Goal: Task Accomplishment & Management: Use online tool/utility

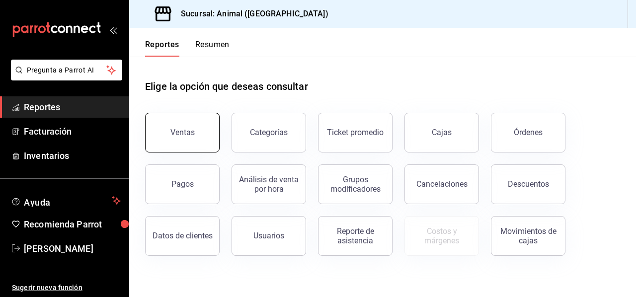
click at [195, 131] on button "Ventas" at bounding box center [182, 133] width 75 height 40
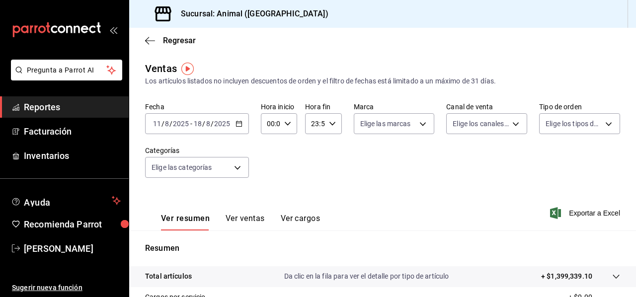
click at [238, 125] on icon "button" at bounding box center [239, 123] width 7 height 7
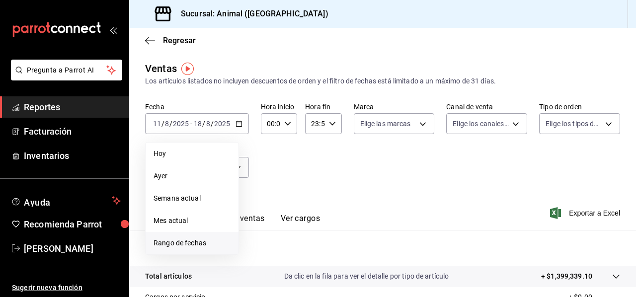
click at [196, 238] on span "Rango de fechas" at bounding box center [192, 243] width 77 height 10
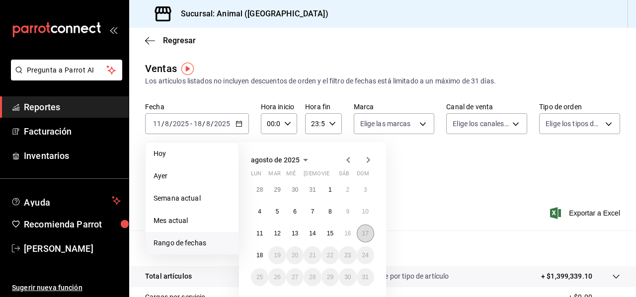
click at [362, 236] on abbr "17" at bounding box center [365, 233] width 6 height 7
click at [258, 256] on abbr "18" at bounding box center [260, 255] width 6 height 7
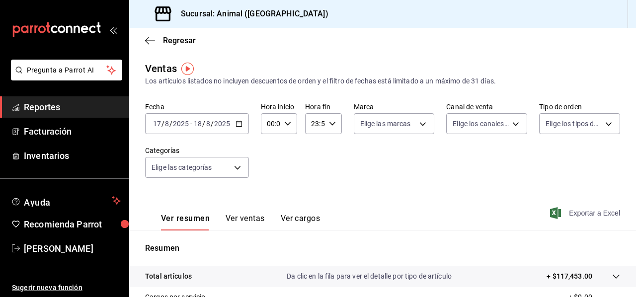
click at [575, 219] on span "Exportar a Excel" at bounding box center [586, 213] width 68 height 12
click at [575, 215] on span "Exportar a Excel" at bounding box center [586, 213] width 68 height 12
